Goal: Task Accomplishment & Management: Manage account settings

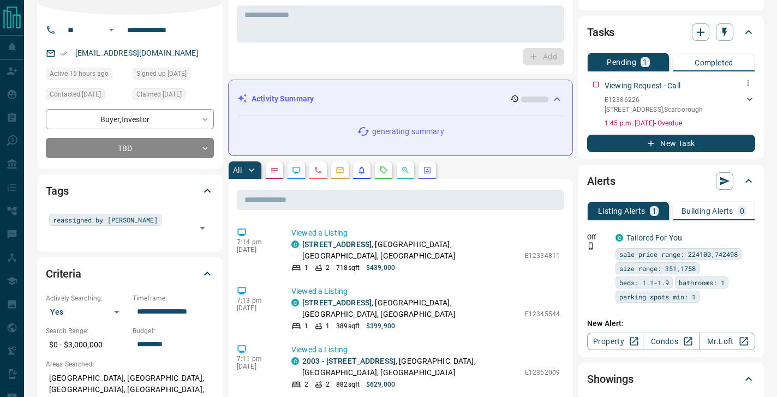
scroll to position [69, 0]
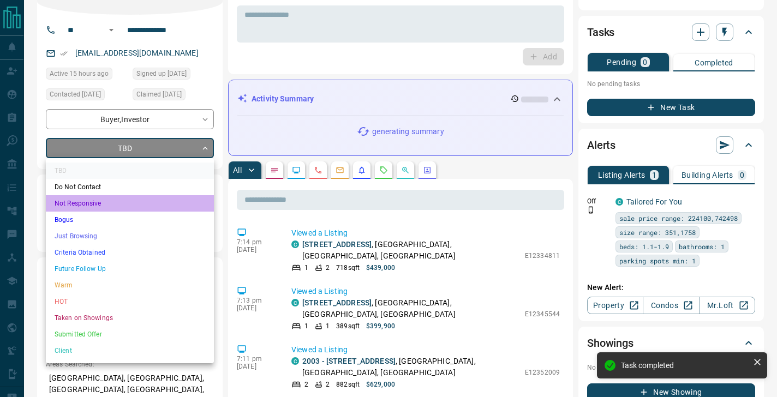
click at [112, 205] on li "Not Responsive" at bounding box center [130, 203] width 168 height 16
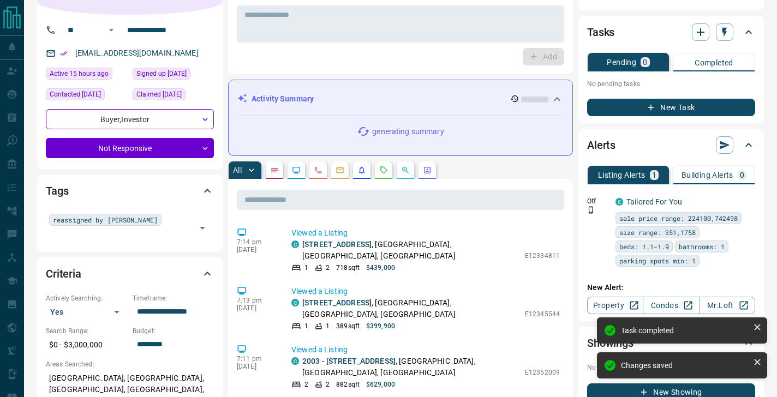
type input "*"
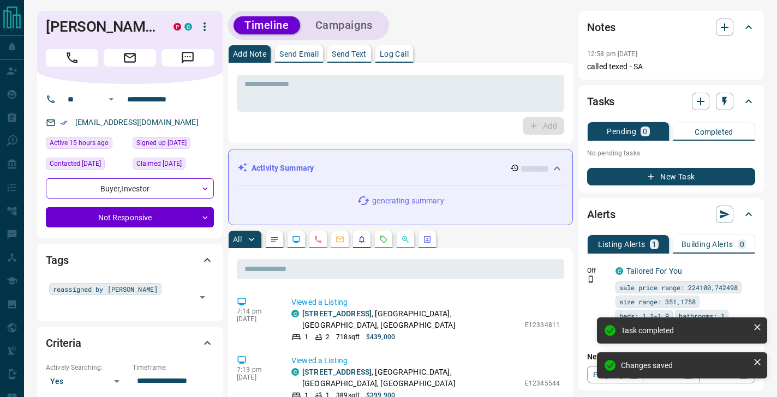
scroll to position [0, 0]
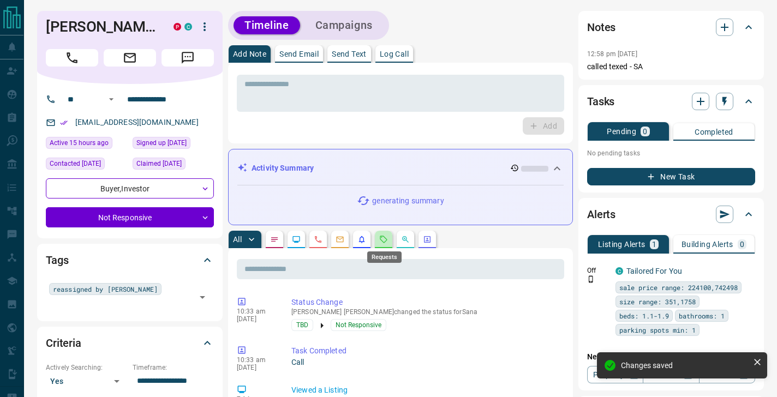
click at [381, 237] on icon "Requests" at bounding box center [383, 239] width 9 height 9
